Goal: Information Seeking & Learning: Learn about a topic

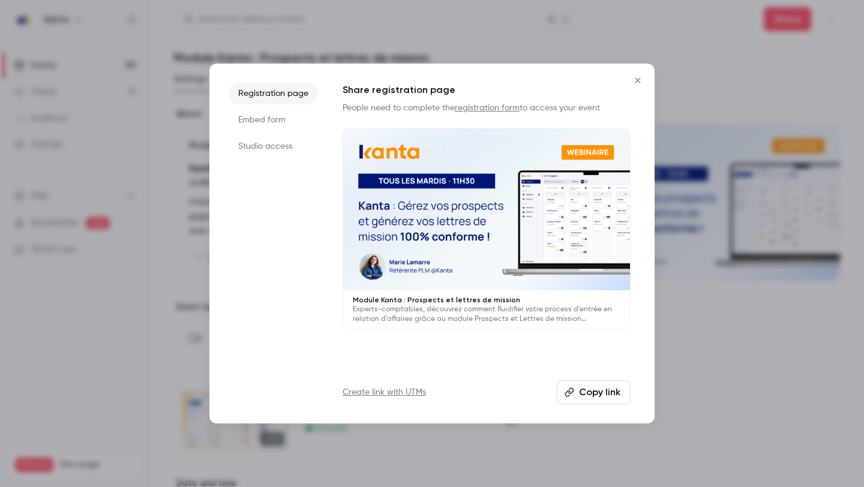
click at [639, 70] on button "Close" at bounding box center [637, 80] width 24 height 24
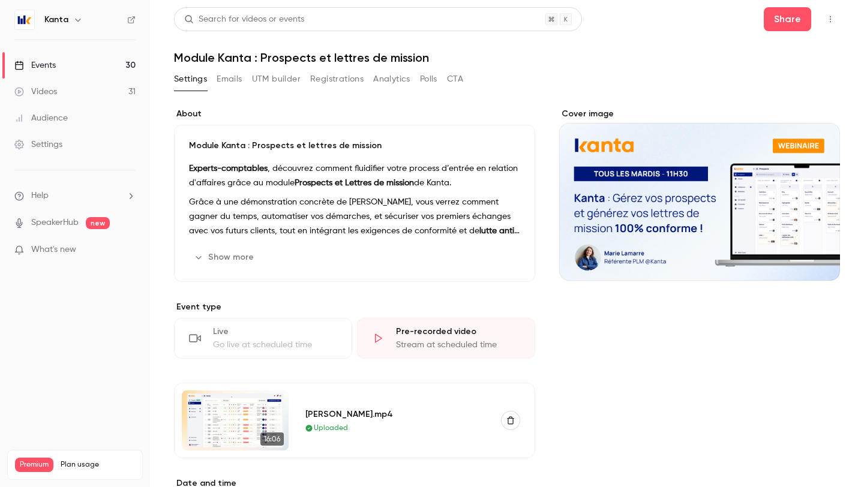
click at [95, 69] on link "Events 30" at bounding box center [75, 65] width 150 height 26
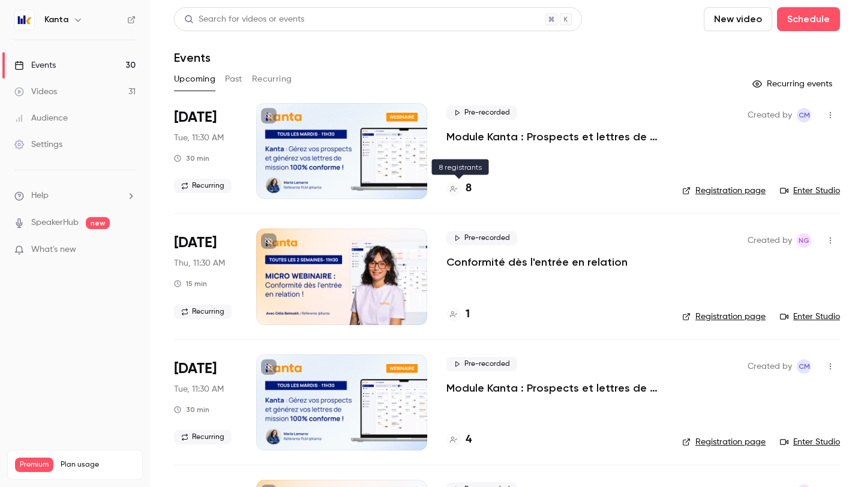
click at [468, 189] on h4 "8" at bounding box center [468, 189] width 6 height 16
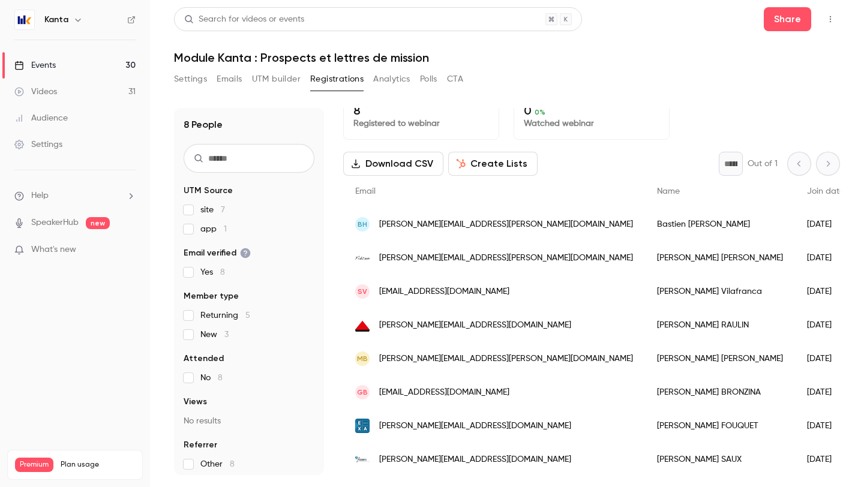
scroll to position [16, 0]
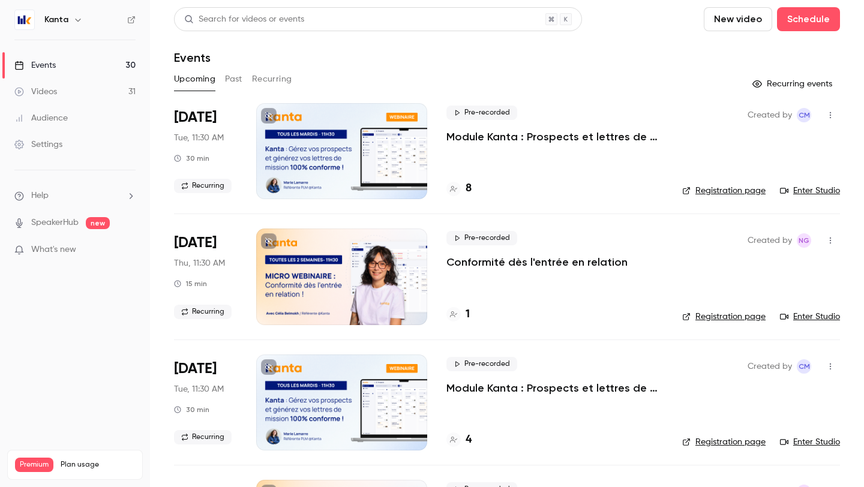
click at [467, 428] on div "Pre-recorded Module Kanta : Prospects et lettres de mission 4" at bounding box center [554, 402] width 216 height 96
click at [467, 435] on h4 "4" at bounding box center [468, 440] width 6 height 16
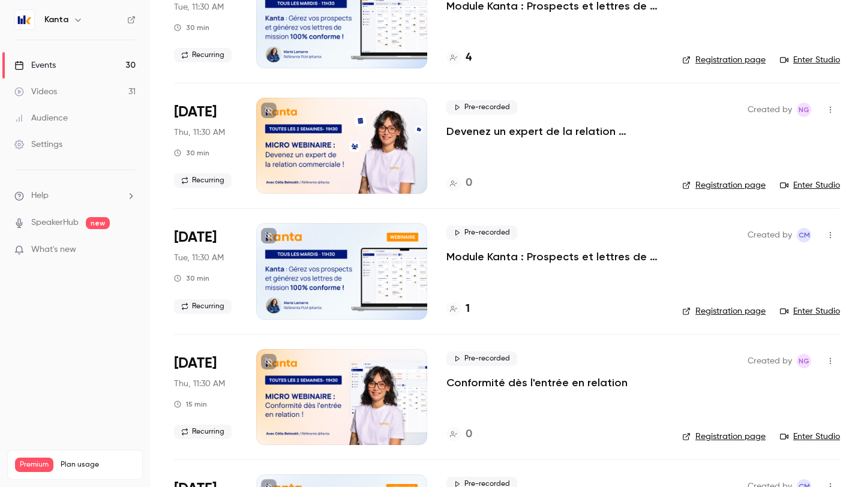
scroll to position [391, 0]
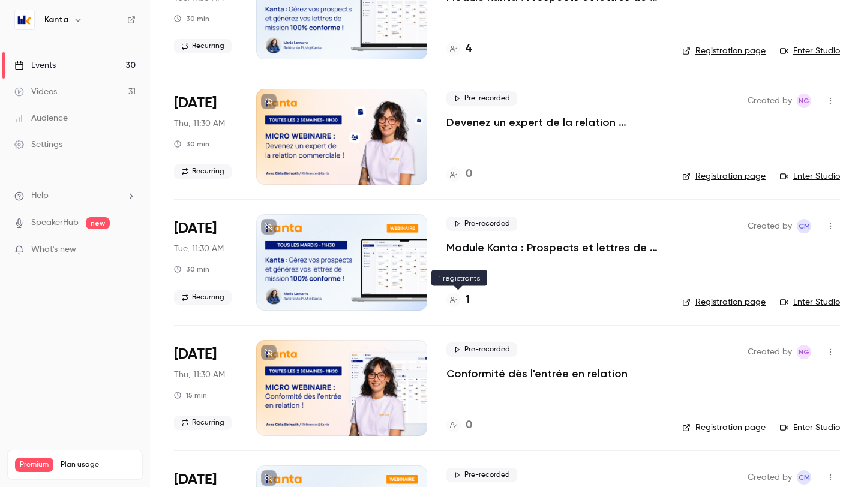
click at [461, 296] on div "1" at bounding box center [457, 300] width 23 height 16
